Goal: Find specific page/section: Find specific page/section

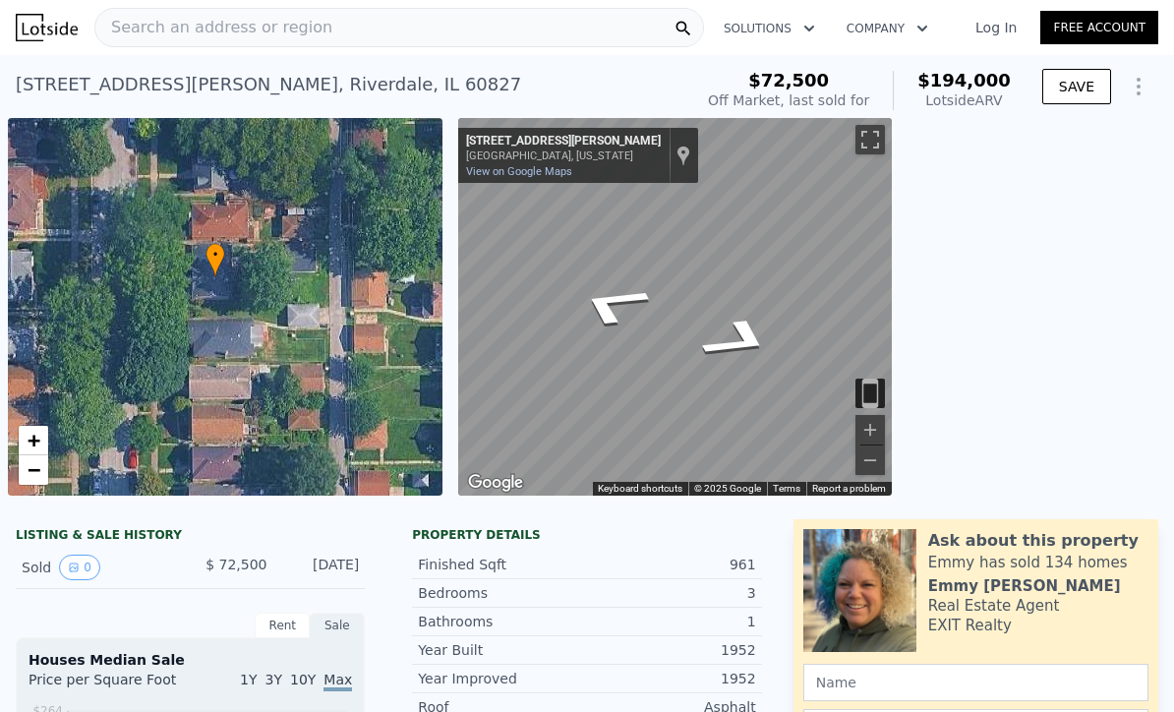
click at [195, 30] on span "Search an address or region" at bounding box center [213, 28] width 237 height 24
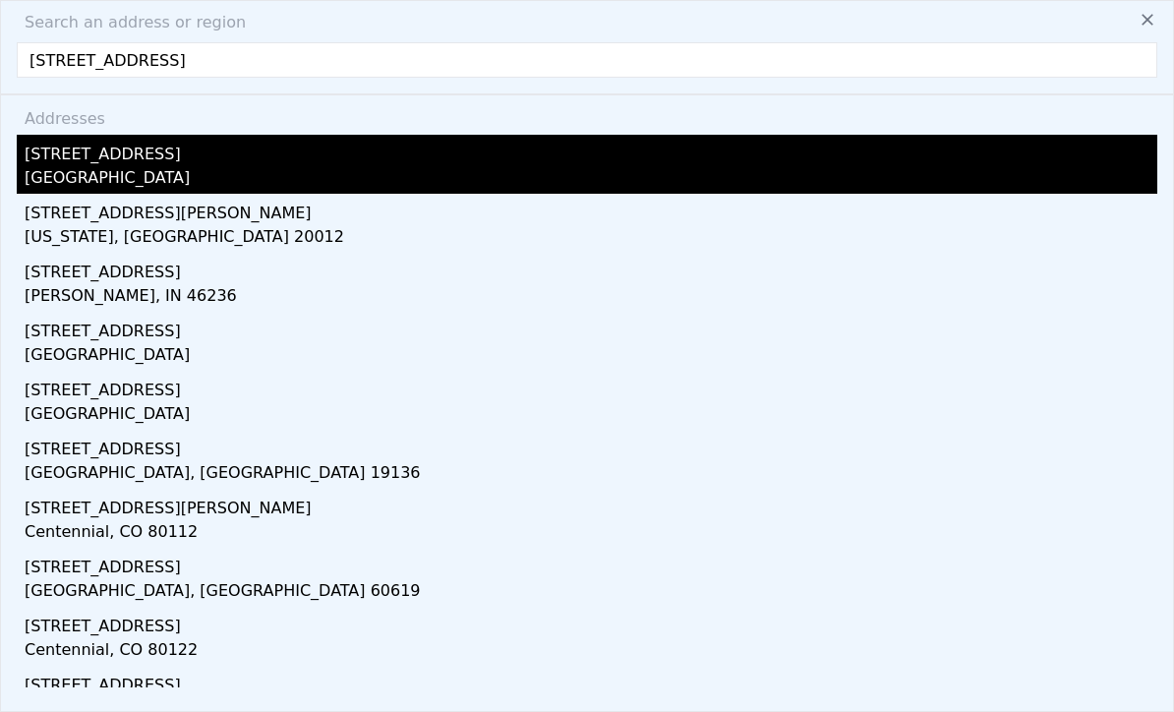
type input "[STREET_ADDRESS]"
click at [85, 155] on div "[STREET_ADDRESS]" at bounding box center [591, 150] width 1132 height 31
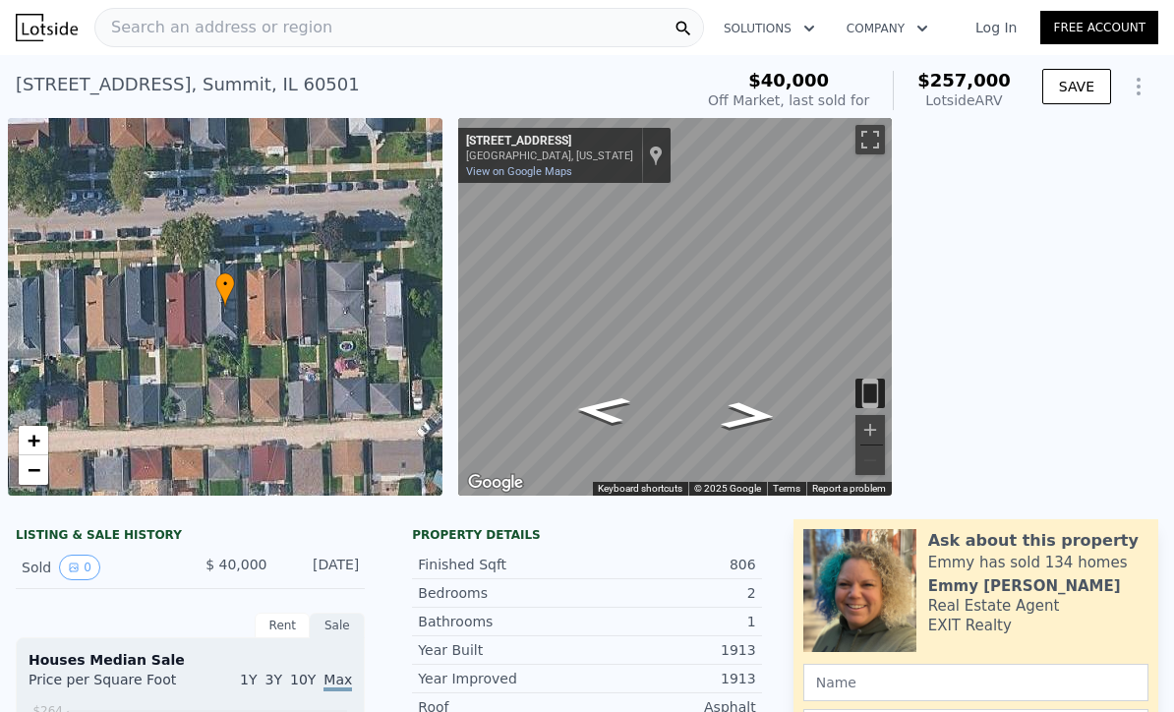
click at [195, 45] on div "Search an address or region" at bounding box center [213, 27] width 237 height 37
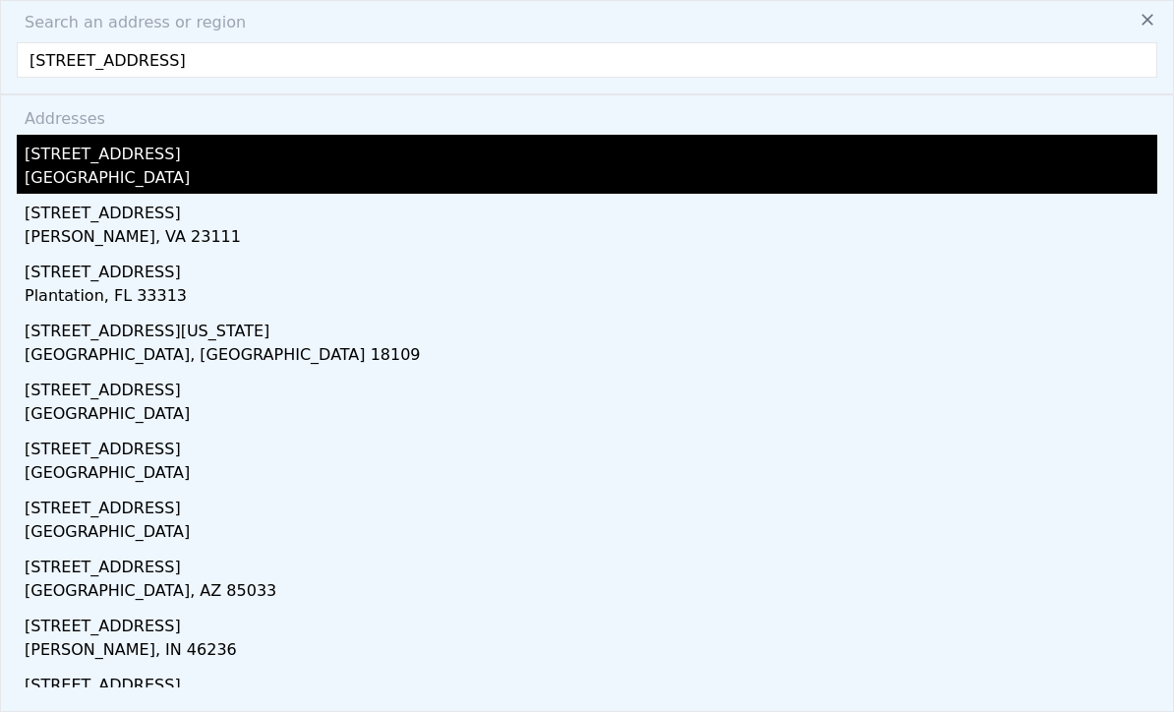
type input "[STREET_ADDRESS]"
click at [116, 152] on div "[STREET_ADDRESS]" at bounding box center [591, 150] width 1132 height 31
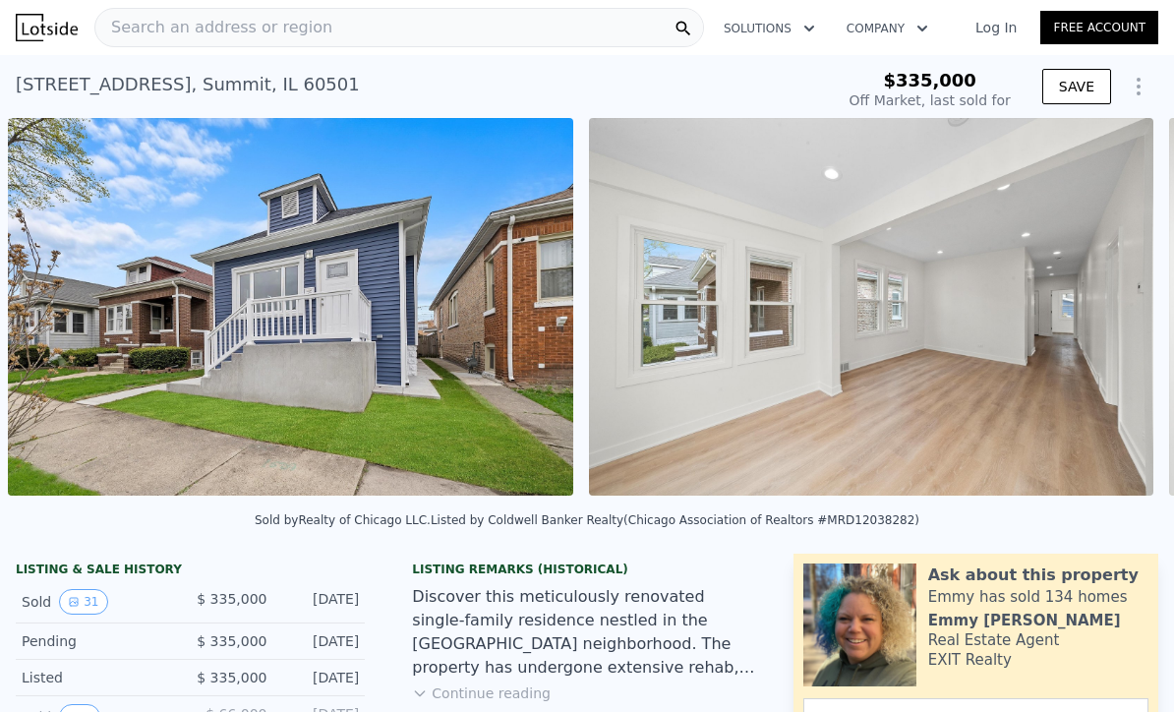
click at [332, 41] on div "Search an address or region" at bounding box center [398, 27] width 609 height 39
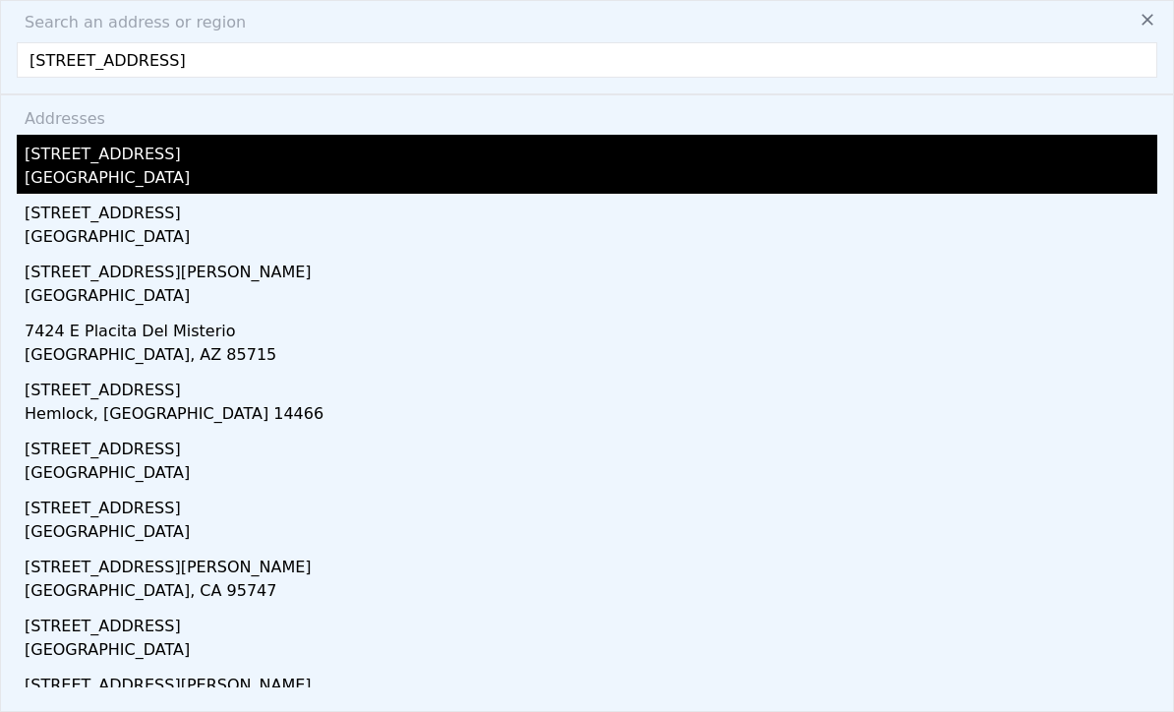
type input "[STREET_ADDRESS]"
click at [186, 164] on div "[STREET_ADDRESS]" at bounding box center [591, 150] width 1132 height 31
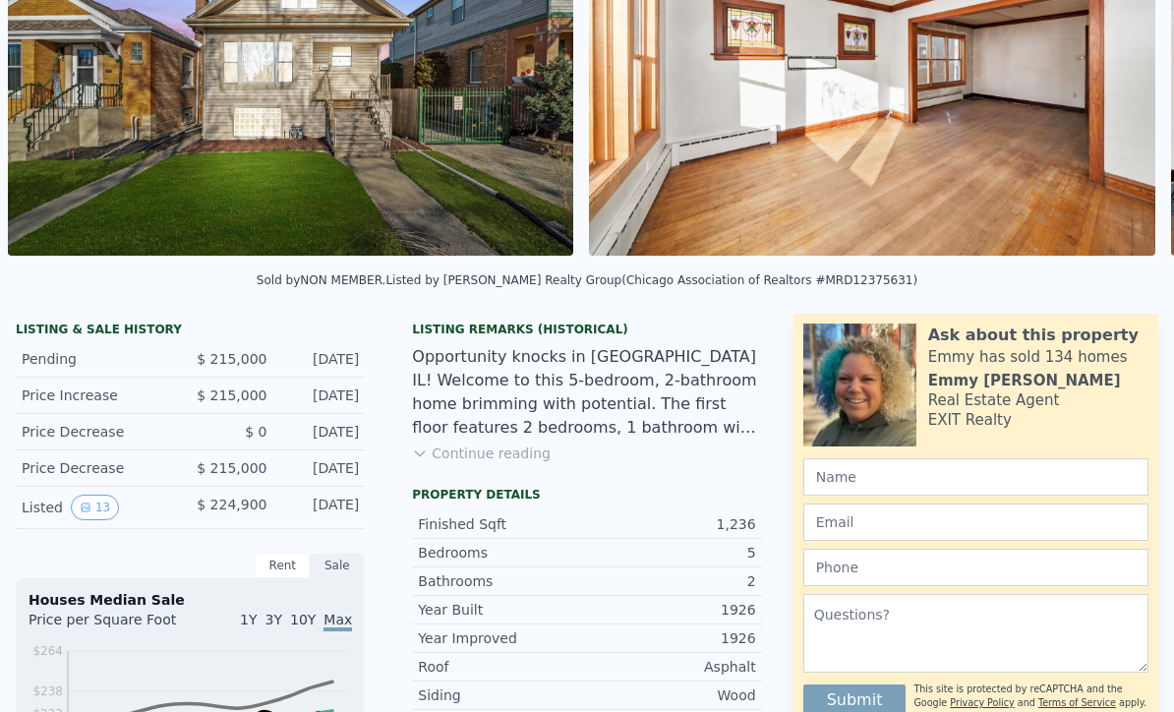
scroll to position [44, 0]
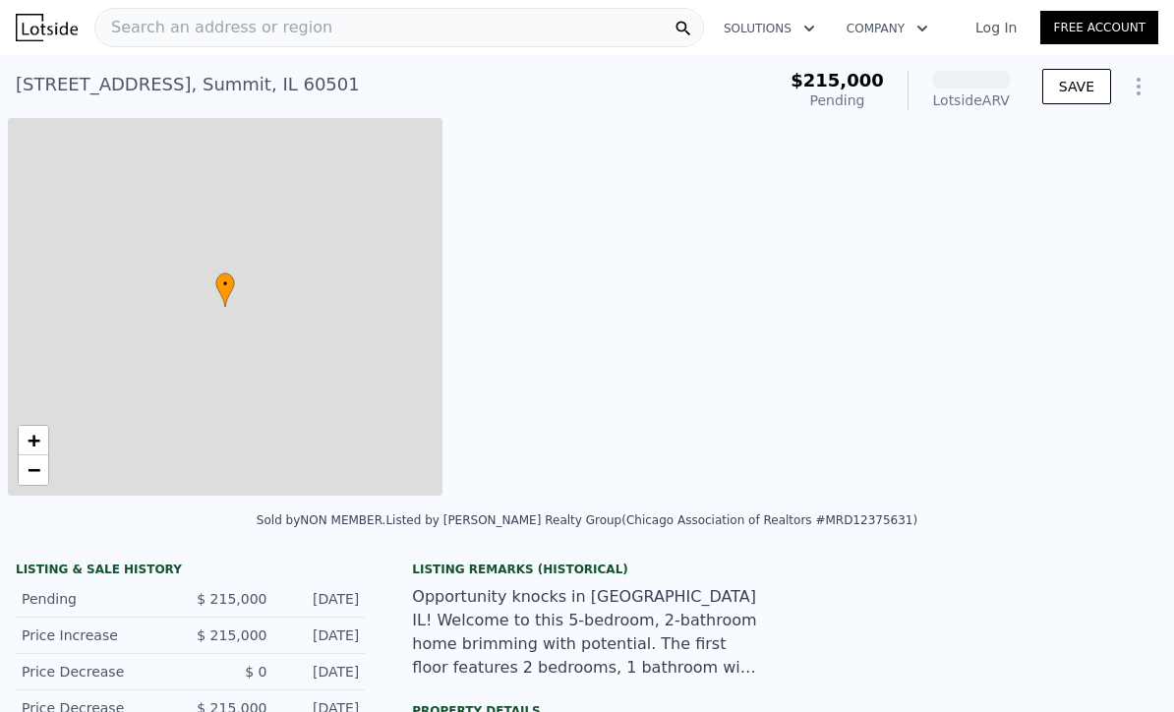
scroll to position [0, 8]
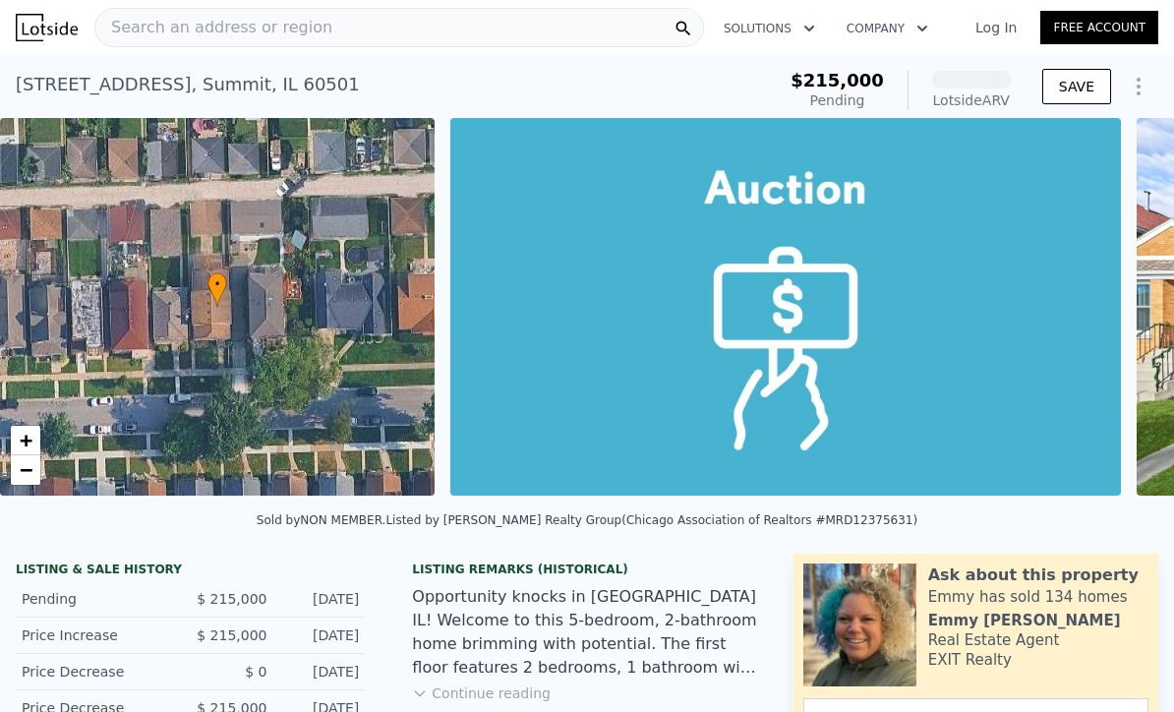
click at [328, 27] on div "Search an address or region" at bounding box center [398, 27] width 609 height 39
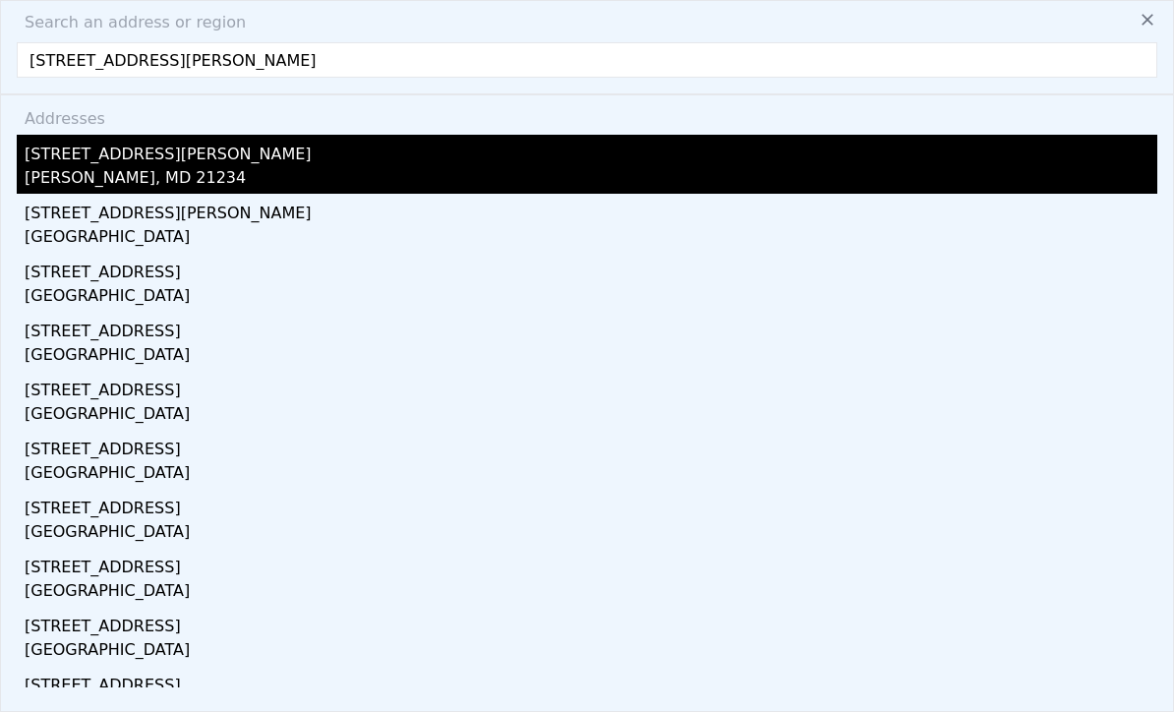
type input "9604 Dixon Avenue Pa"
click at [150, 175] on div "Carney, MD 21234" at bounding box center [591, 180] width 1132 height 28
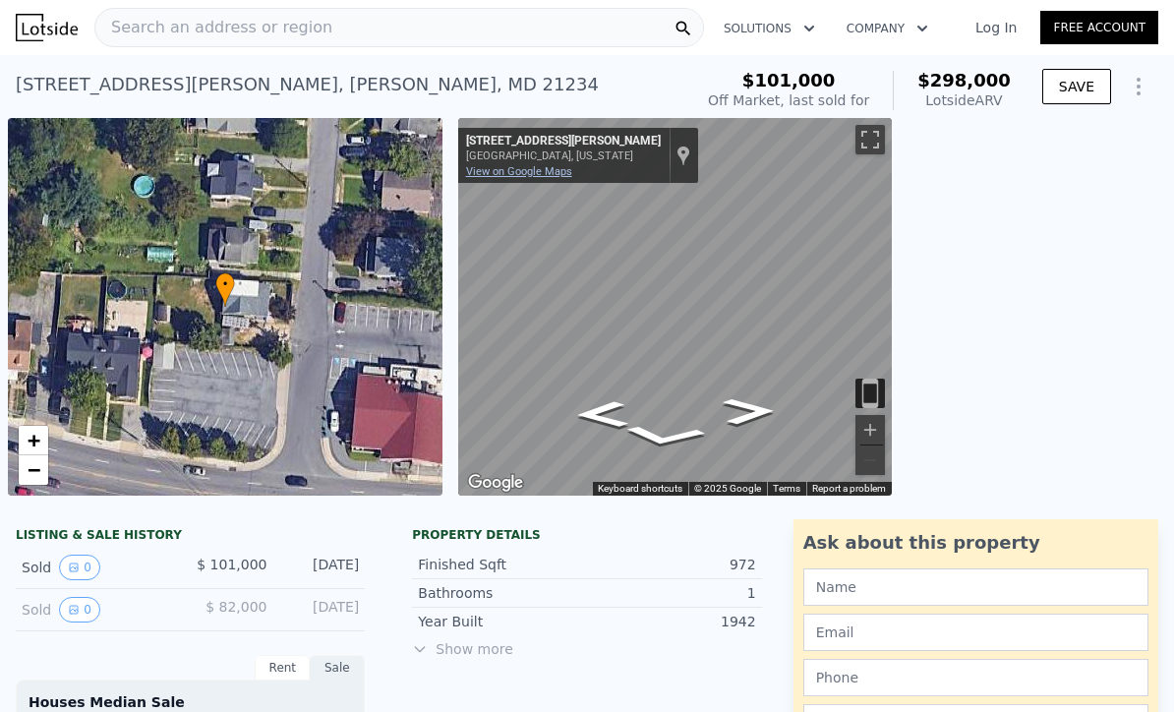
click at [528, 180] on div "9607 Dixon Ave Parkville, Maryland 9607 Dixon Ave View on Google Maps Custom Im…" at bounding box center [578, 155] width 240 height 55
click at [536, 170] on link "View on Google Maps" at bounding box center [519, 171] width 106 height 13
click at [429, 21] on div "Search an address or region" at bounding box center [398, 27] width 609 height 39
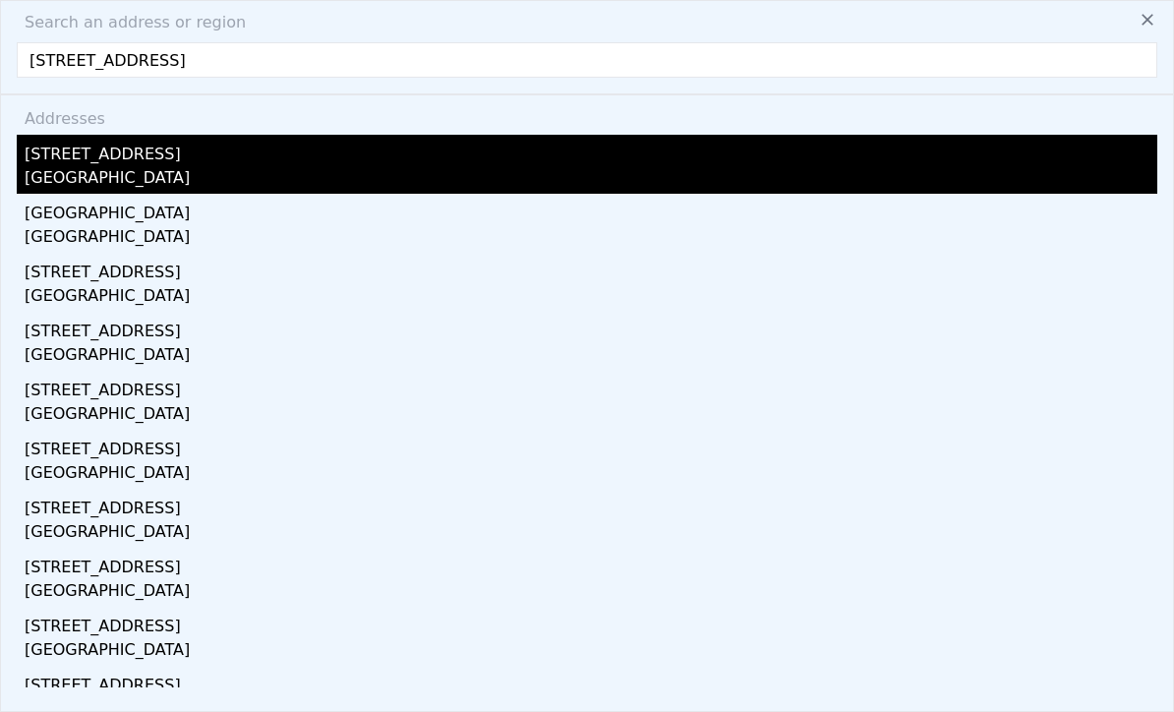
type input "1140 La Salle St, Clearwater, FL 33755"
click at [289, 153] on div "1140 La Salle St" at bounding box center [591, 150] width 1132 height 31
